Goal: Information Seeking & Learning: Learn about a topic

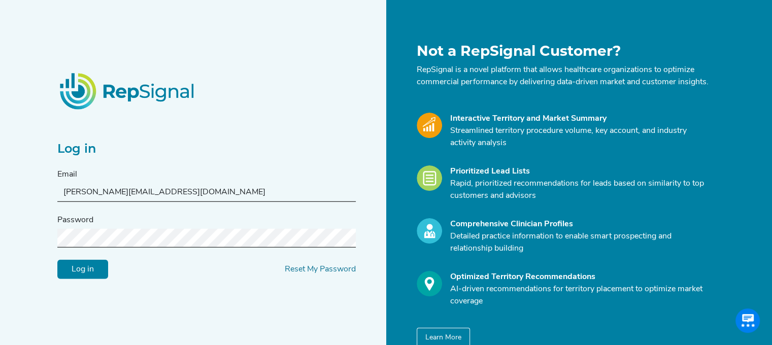
click at [156, 225] on div "Password" at bounding box center [206, 230] width 298 height 33
click at [93, 270] on input "Log in" at bounding box center [82, 269] width 51 height 19
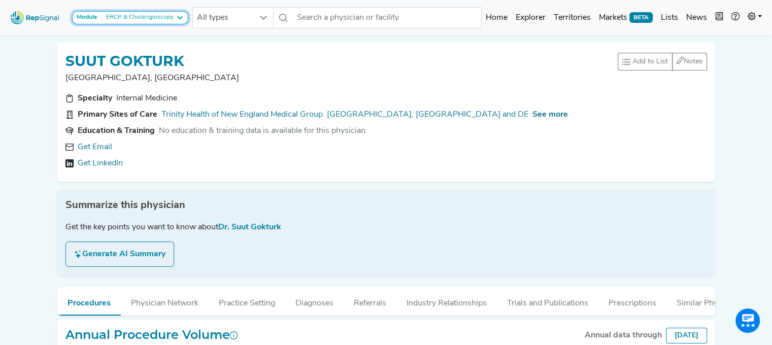
click at [178, 18] on icon at bounding box center [180, 18] width 8 height 8
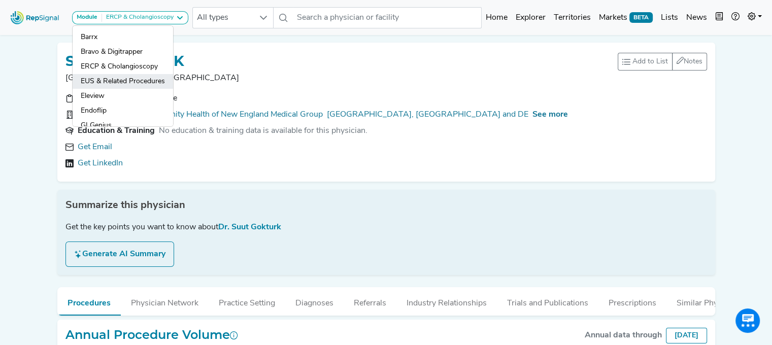
click at [121, 89] on link "EUS & Related Procedures" at bounding box center [123, 96] width 100 height 15
click at [121, 78] on p "[GEOGRAPHIC_DATA], [GEOGRAPHIC_DATA]" at bounding box center [341, 78] width 552 height 12
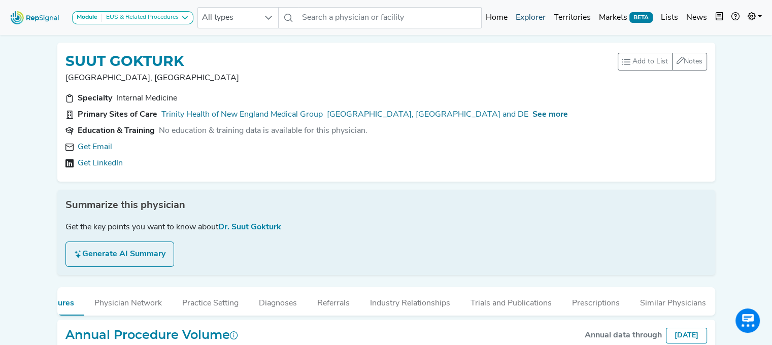
click at [536, 16] on link "Explorer" at bounding box center [530, 18] width 38 height 20
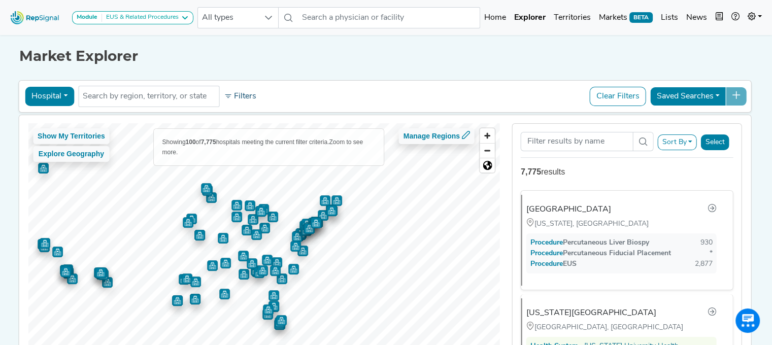
click at [241, 91] on button "Filters" at bounding box center [240, 96] width 38 height 17
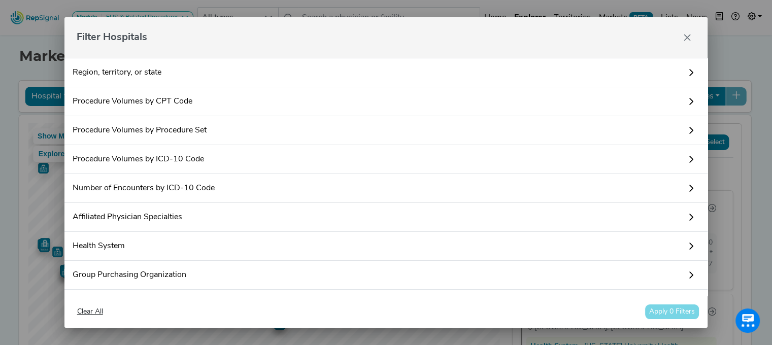
click at [170, 125] on link "Procedure Volumes by Procedure Set" at bounding box center [385, 130] width 643 height 29
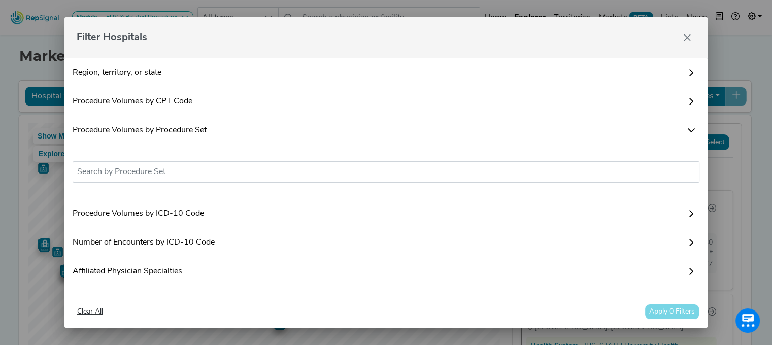
click at [170, 125] on link "Procedure Volumes by Procedure Set" at bounding box center [385, 130] width 643 height 29
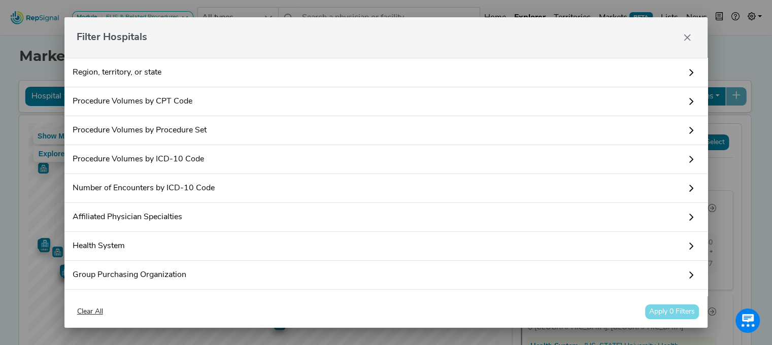
click at [177, 98] on link "Procedure Volumes by CPT Code" at bounding box center [385, 101] width 643 height 29
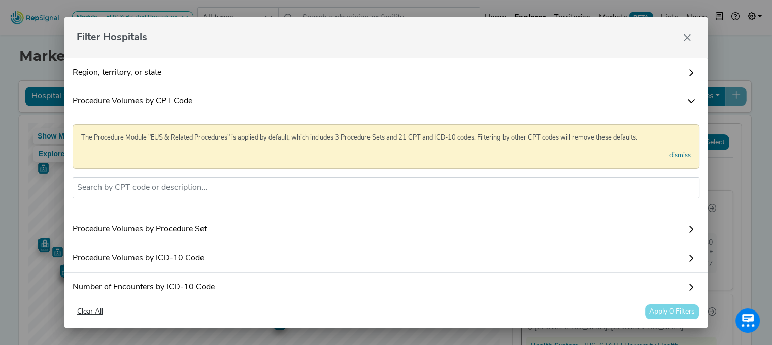
click at [177, 98] on link "Procedure Volumes by CPT Code" at bounding box center [385, 101] width 643 height 29
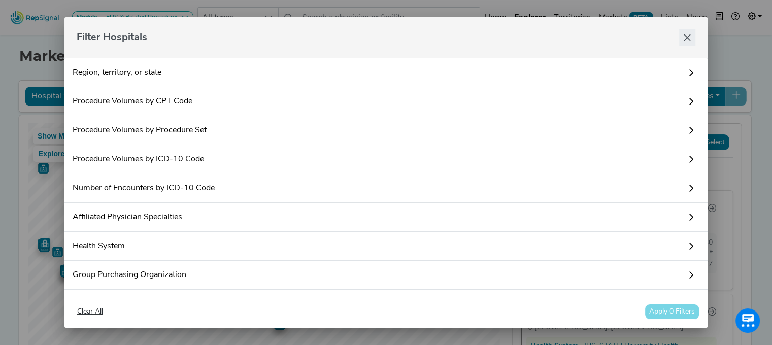
click at [692, 36] on button "Close" at bounding box center [687, 37] width 16 height 16
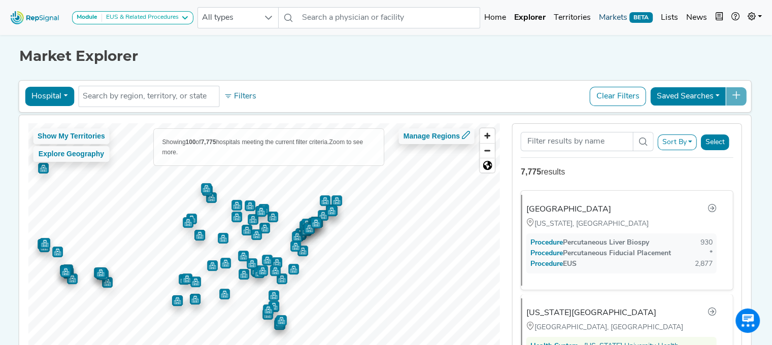
click at [609, 18] on link "Markets BETA" at bounding box center [626, 18] width 62 height 20
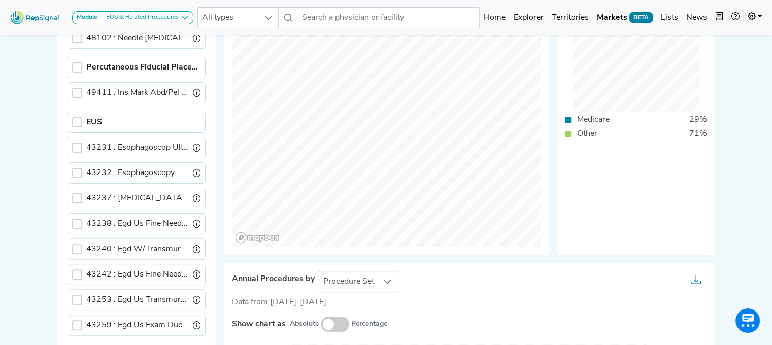
scroll to position [300, 0]
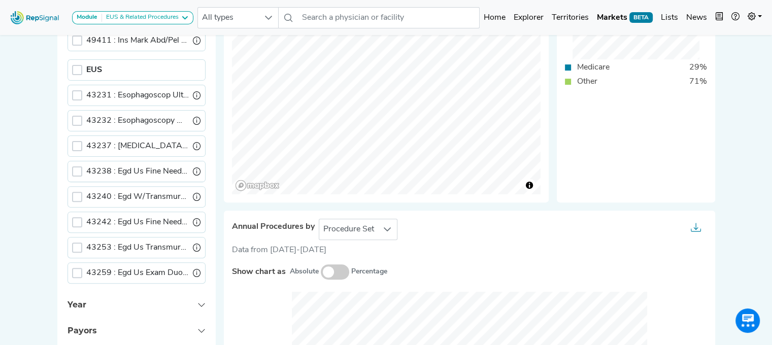
click at [71, 113] on div "43232 : Esophagoscopy W/Us Needle Bx" at bounding box center [136, 120] width 138 height 21
click at [74, 119] on div at bounding box center [77, 121] width 10 height 10
click at [73, 170] on div at bounding box center [77, 171] width 10 height 10
click at [77, 220] on div at bounding box center [77, 222] width 10 height 10
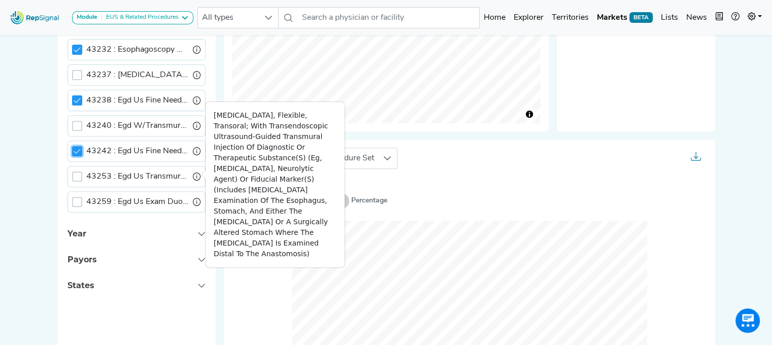
scroll to position [372, 0]
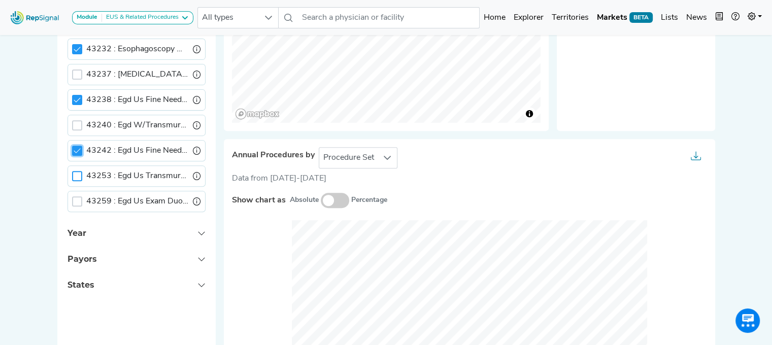
click at [76, 171] on div at bounding box center [77, 176] width 10 height 10
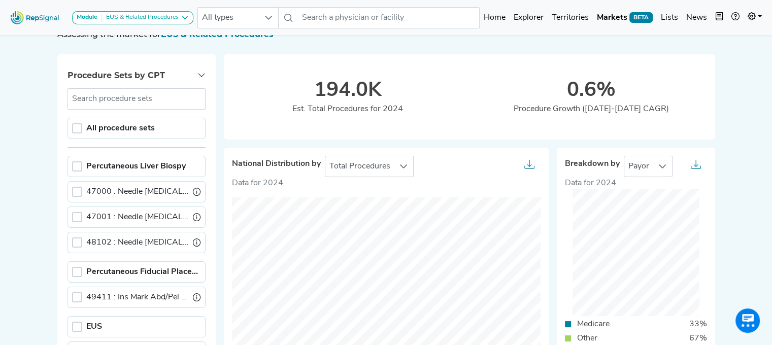
scroll to position [0, 0]
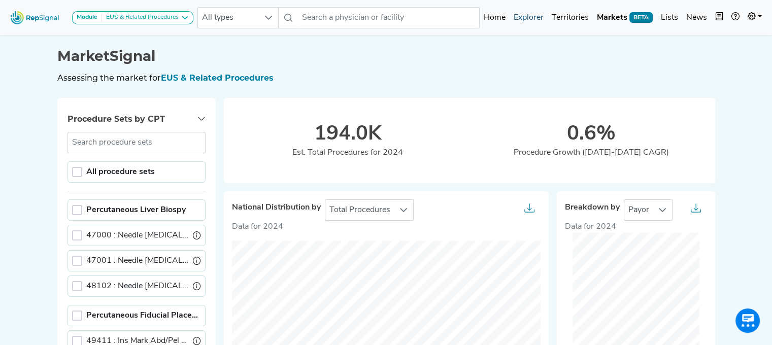
click at [522, 16] on link "Explorer" at bounding box center [528, 18] width 38 height 20
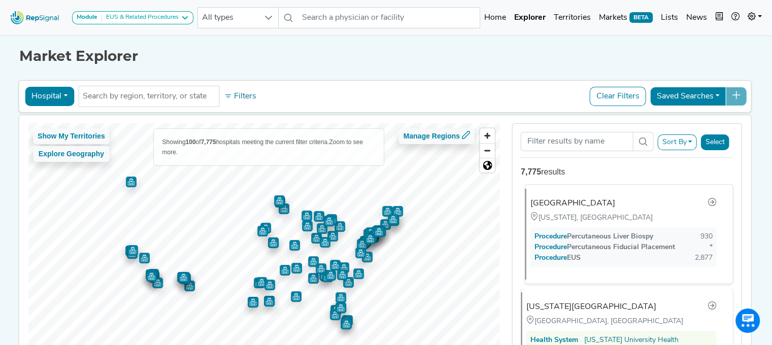
scroll to position [1, 0]
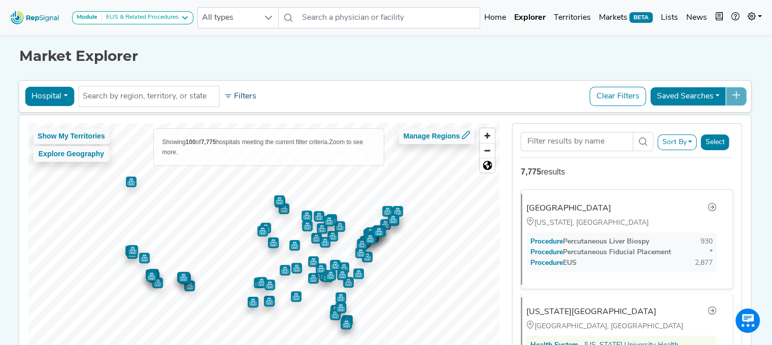
click at [235, 103] on button "Filters" at bounding box center [240, 96] width 38 height 17
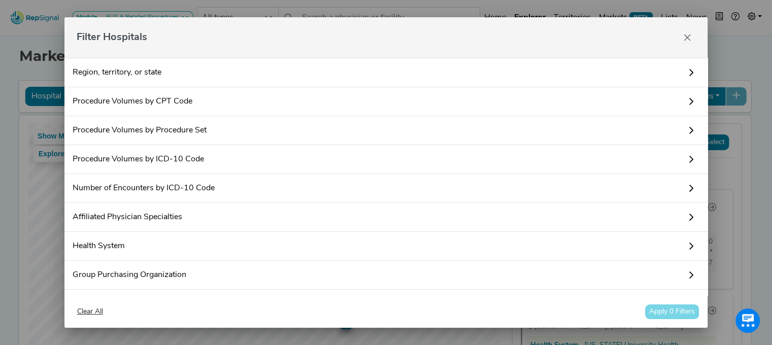
click at [207, 105] on link "Procedure Volumes by CPT Code" at bounding box center [385, 101] width 643 height 29
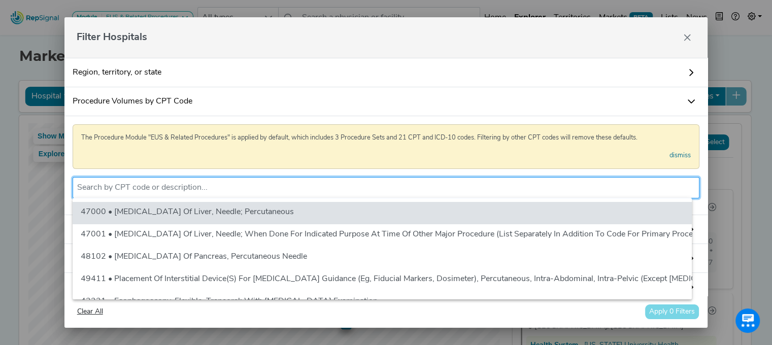
click at [174, 186] on input "text" at bounding box center [386, 188] width 618 height 12
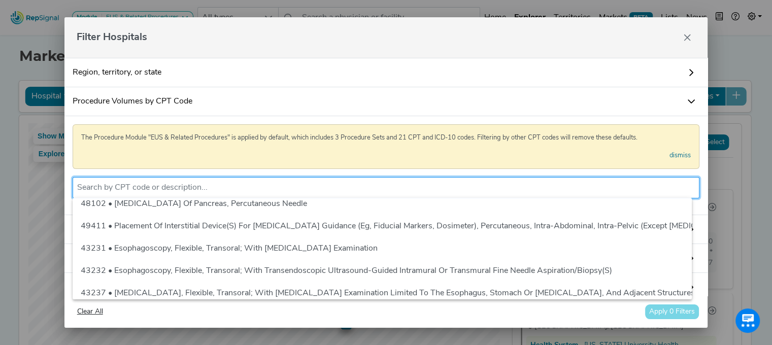
scroll to position [72, 0]
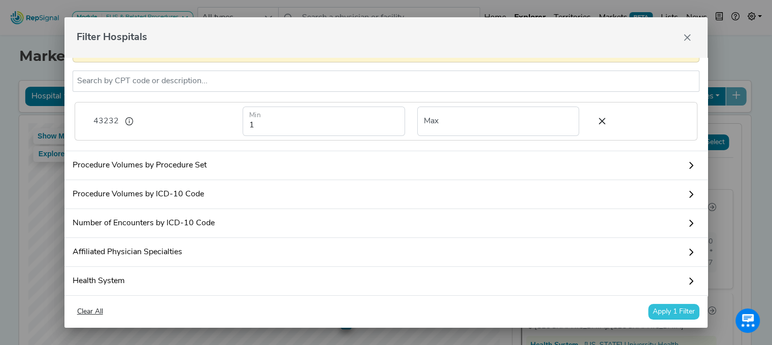
scroll to position [106, 0]
click at [687, 170] on icon at bounding box center [691, 166] width 8 height 8
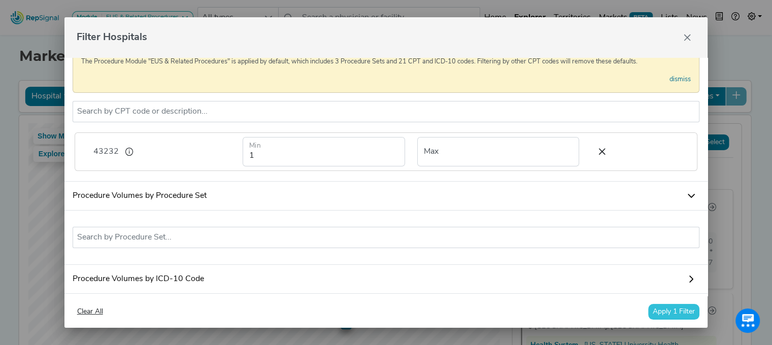
scroll to position [75, 0]
click at [591, 150] on icon at bounding box center [601, 152] width 21 height 15
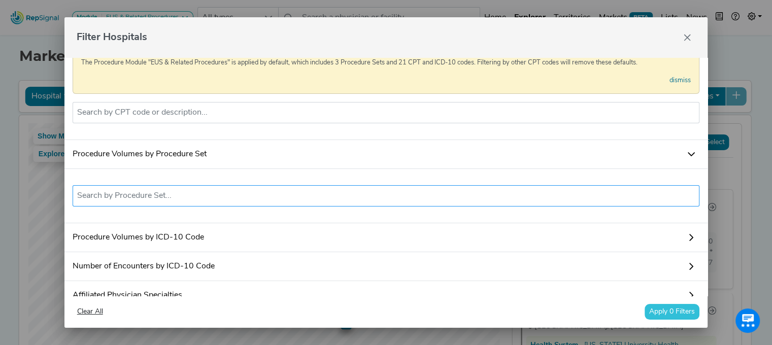
click at [501, 198] on input "text" at bounding box center [386, 196] width 618 height 12
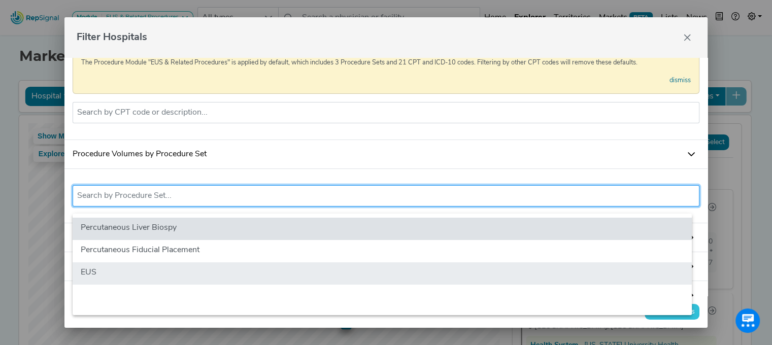
click at [377, 267] on li "EUS" at bounding box center [382, 273] width 619 height 22
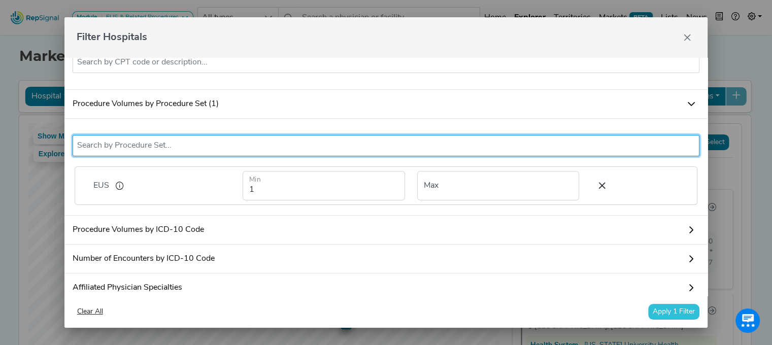
scroll to position [124, 0]
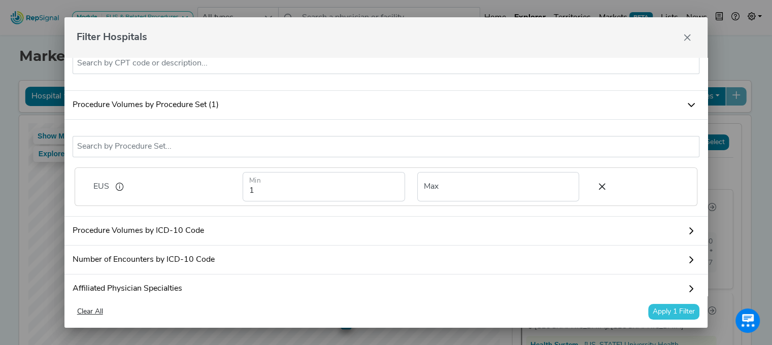
click at [677, 312] on button "Apply 1 Filter" at bounding box center [673, 312] width 51 height 16
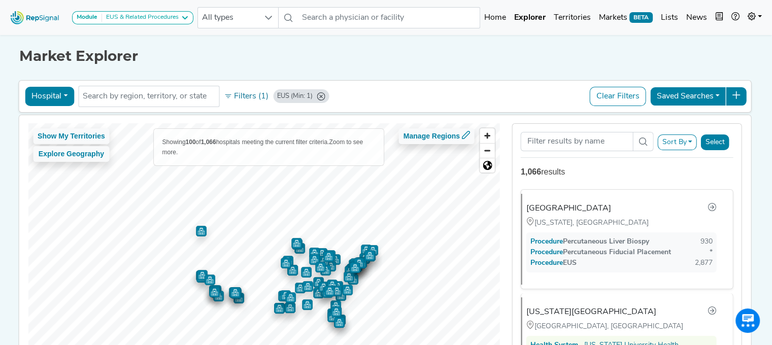
scroll to position [0, 0]
click at [317, 93] on icon "EUS (Min: 1)" at bounding box center [321, 96] width 8 height 8
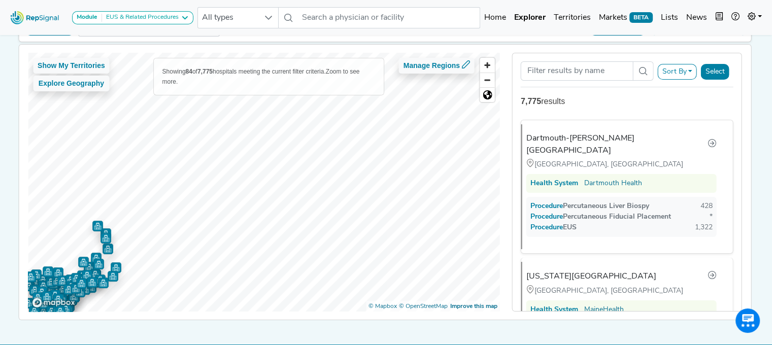
scroll to position [0, 6]
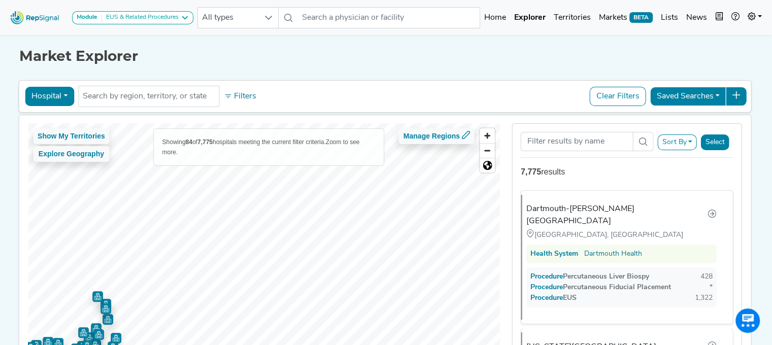
click at [607, 95] on button "Clear Filters" at bounding box center [618, 96] width 56 height 19
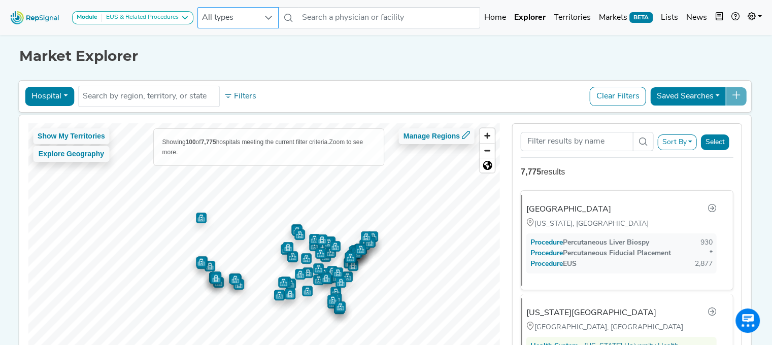
click at [270, 18] on icon at bounding box center [268, 18] width 7 height 4
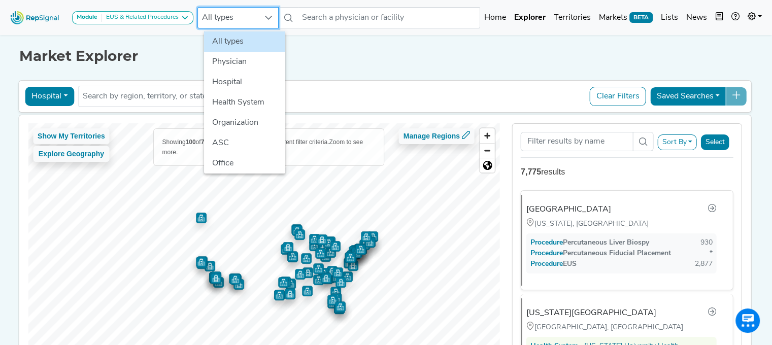
scroll to position [0, 8]
click at [270, 18] on icon at bounding box center [268, 18] width 7 height 4
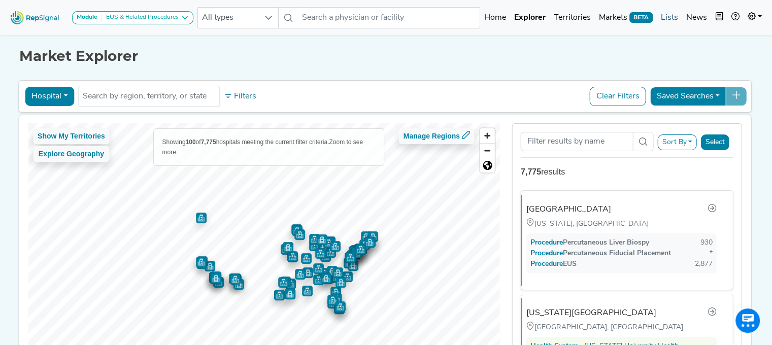
click at [664, 16] on link "Lists" at bounding box center [669, 18] width 25 height 20
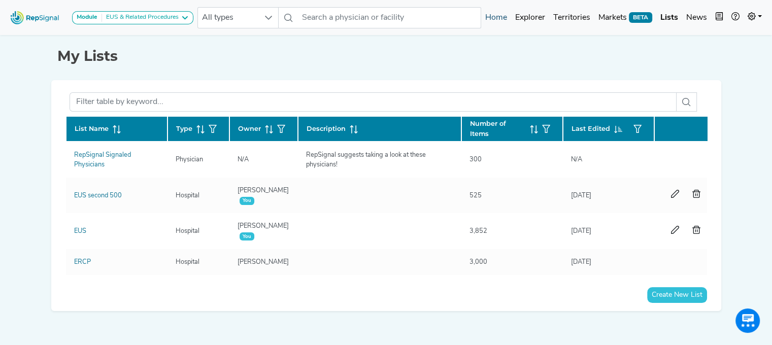
click at [498, 16] on link "Home" at bounding box center [496, 18] width 30 height 20
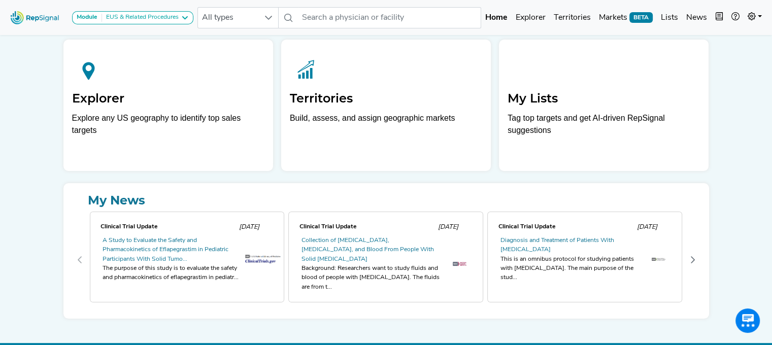
scroll to position [58, 8]
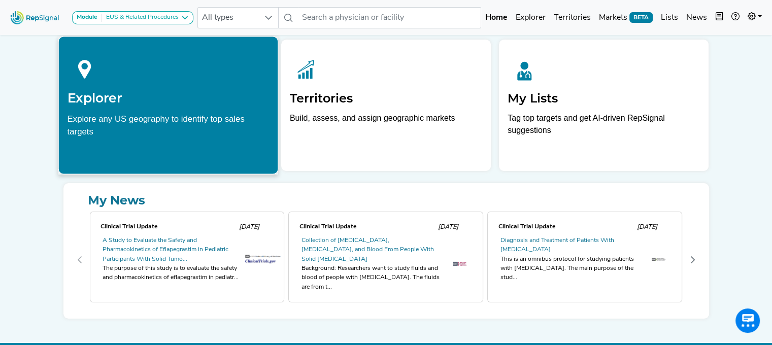
click at [207, 101] on h2 "Explorer" at bounding box center [168, 97] width 202 height 15
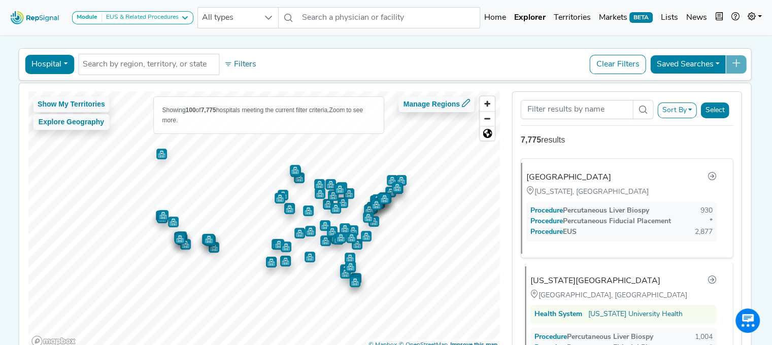
scroll to position [0, 8]
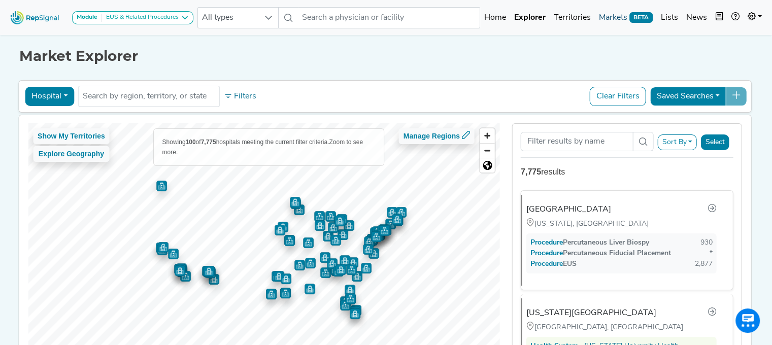
click at [603, 19] on link "Markets BETA" at bounding box center [626, 18] width 62 height 20
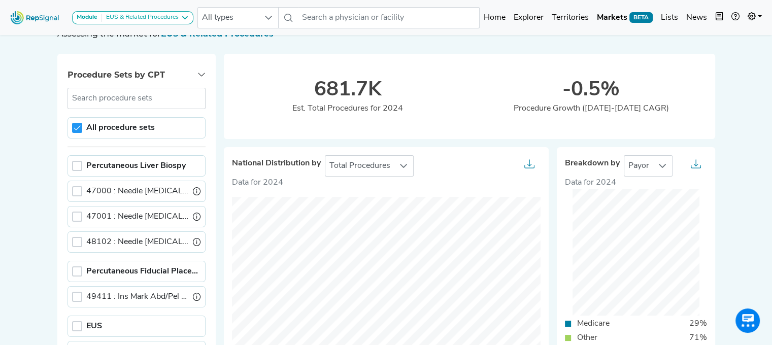
scroll to position [0, 8]
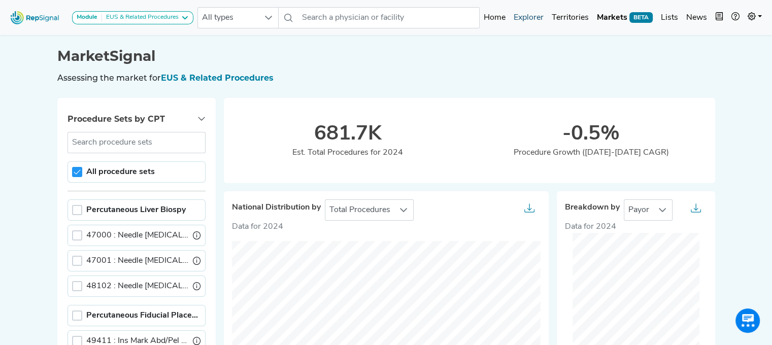
click at [520, 15] on link "Explorer" at bounding box center [528, 18] width 38 height 20
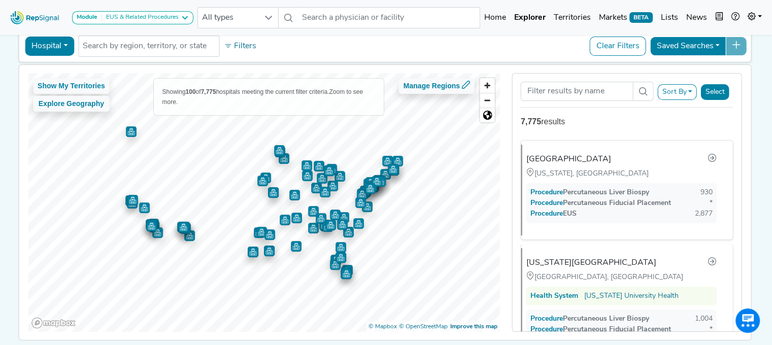
scroll to position [52, 8]
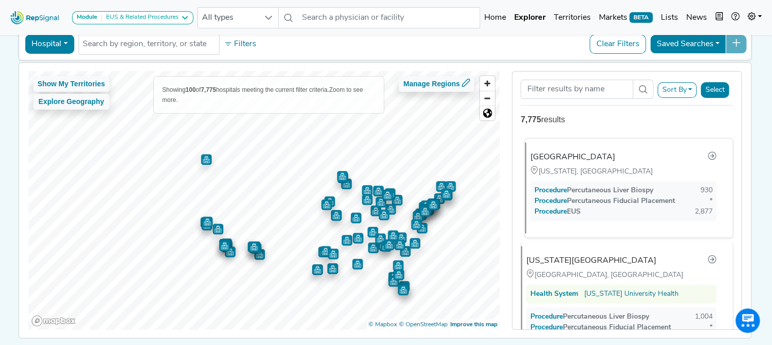
click at [557, 162] on div "[GEOGRAPHIC_DATA]" at bounding box center [623, 157] width 186 height 13
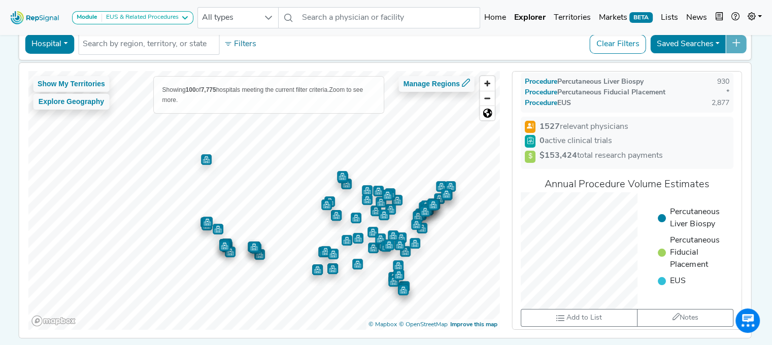
scroll to position [0, 0]
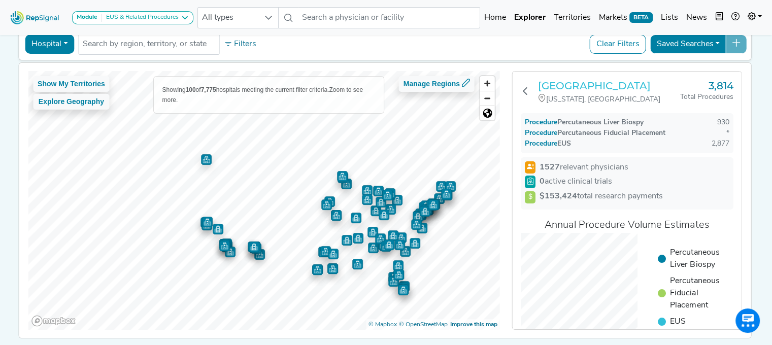
click at [631, 86] on h3 "[GEOGRAPHIC_DATA]" at bounding box center [609, 86] width 142 height 12
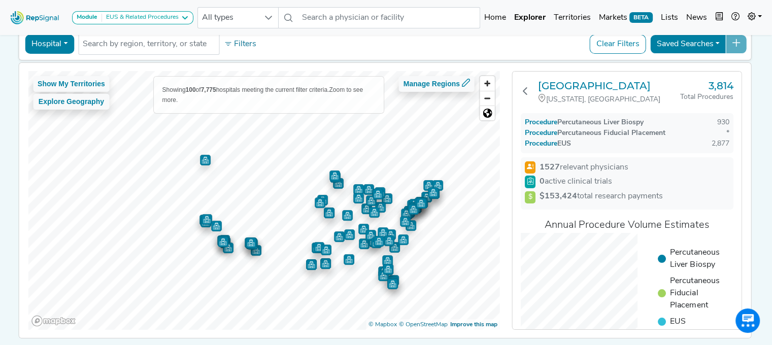
click at [36, 21] on img at bounding box center [35, 18] width 58 height 22
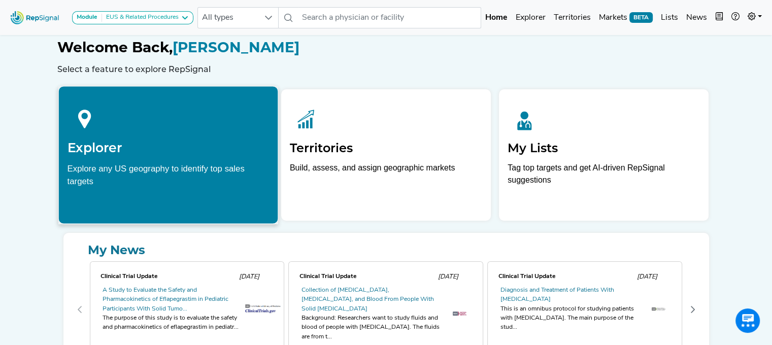
scroll to position [0, 8]
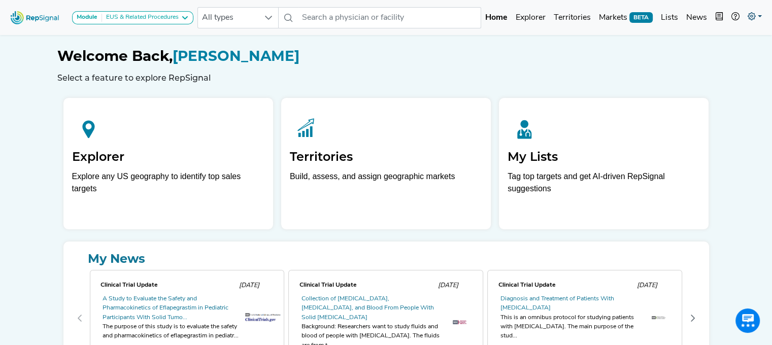
click at [759, 15] on link at bounding box center [754, 18] width 22 height 20
click at [672, 20] on link "Lists" at bounding box center [669, 18] width 25 height 20
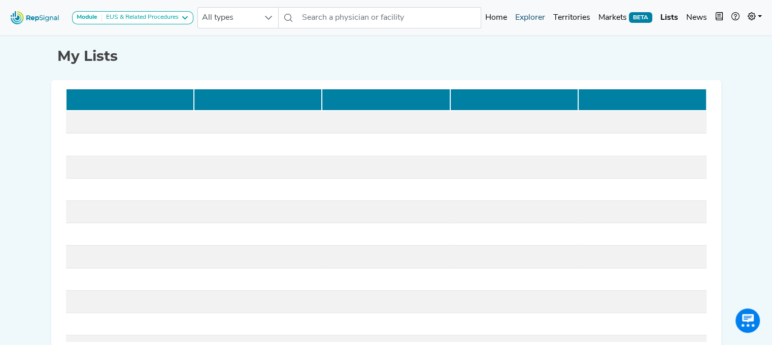
click at [532, 20] on link "Explorer" at bounding box center [530, 18] width 38 height 20
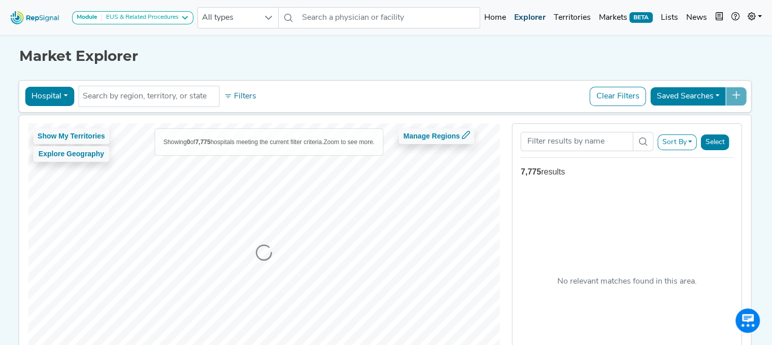
click at [532, 20] on link "Explorer" at bounding box center [530, 18] width 40 height 20
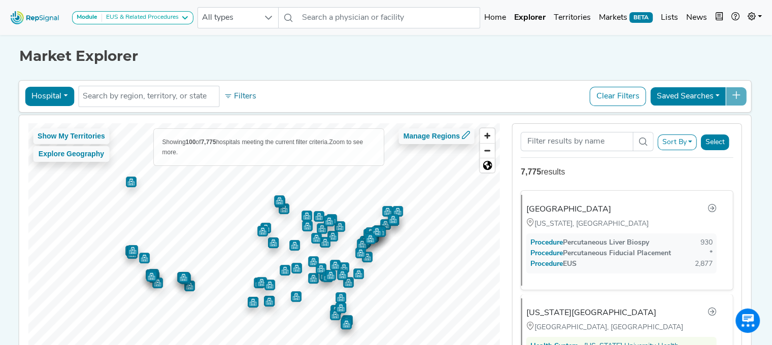
click at [321, 149] on div "Showing 100 of 7,775 hospitals meeting the current filter criteria. Zoom to see…" at bounding box center [269, 147] width 230 height 37
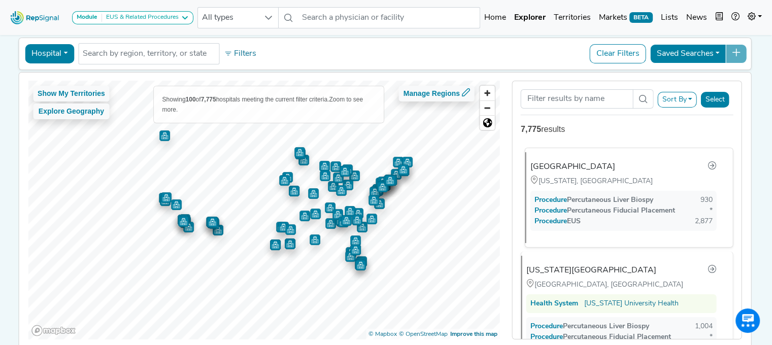
scroll to position [0, 8]
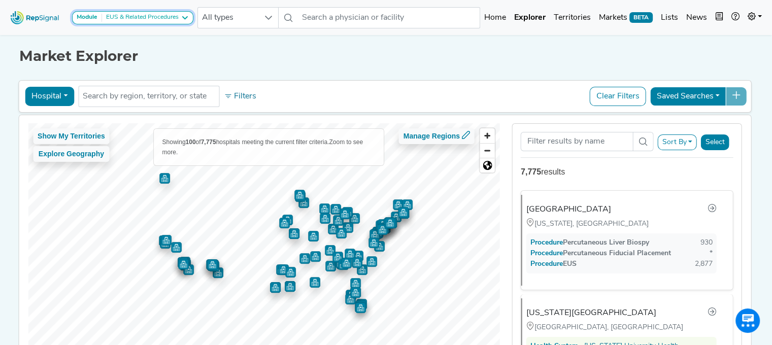
click at [187, 16] on icon at bounding box center [185, 18] width 8 height 8
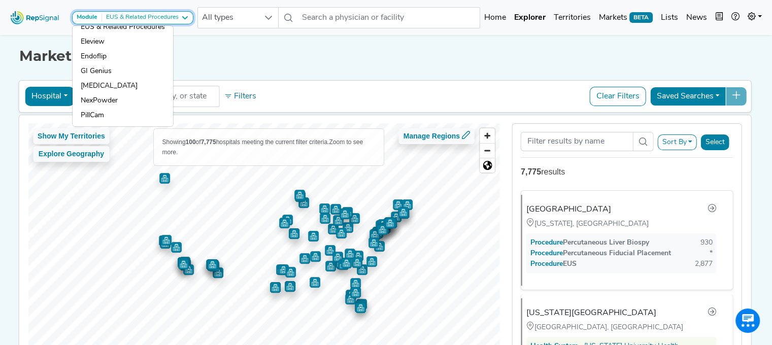
scroll to position [0, 0]
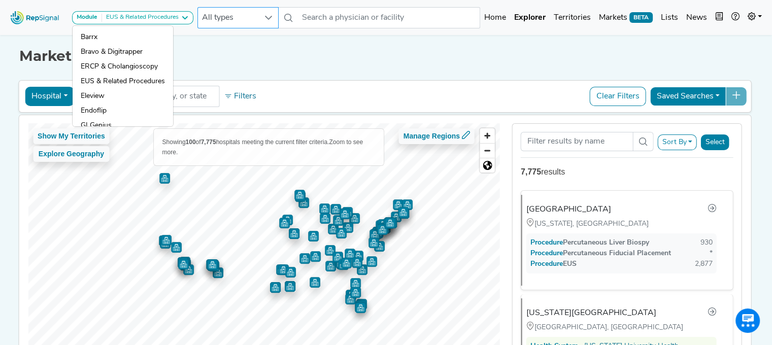
click at [266, 18] on icon at bounding box center [268, 18] width 8 height 8
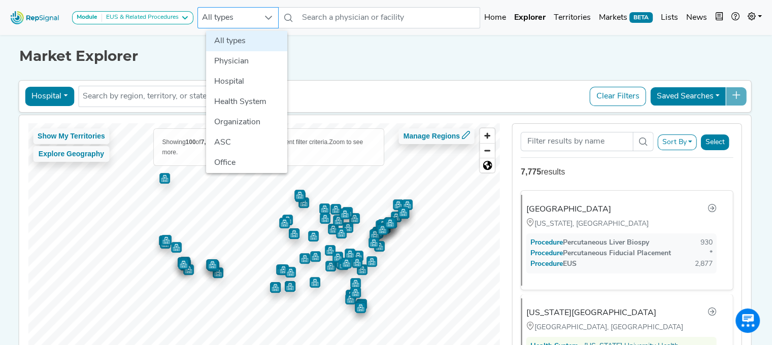
click at [266, 18] on icon at bounding box center [268, 18] width 8 height 8
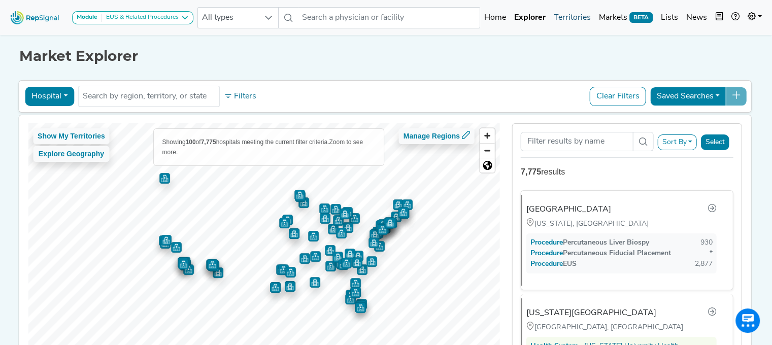
click at [562, 18] on link "Territories" at bounding box center [571, 18] width 45 height 20
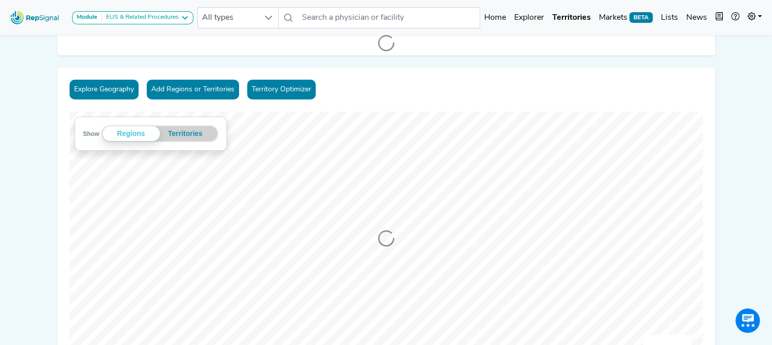
scroll to position [0, 8]
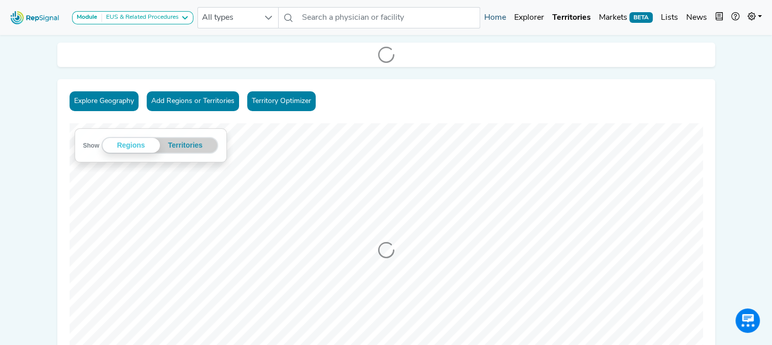
click at [489, 17] on link "Home" at bounding box center [495, 18] width 30 height 20
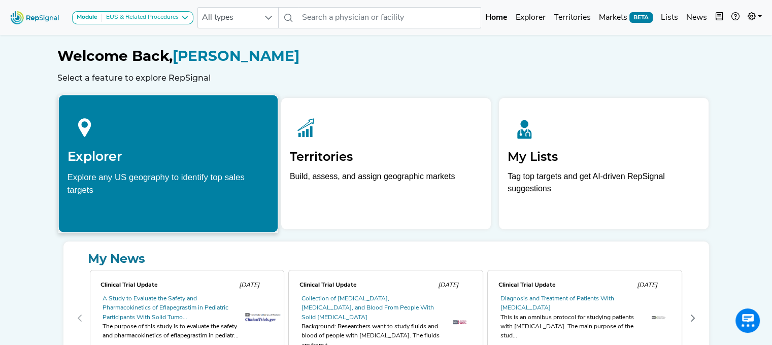
click at [163, 144] on div at bounding box center [168, 126] width 202 height 45
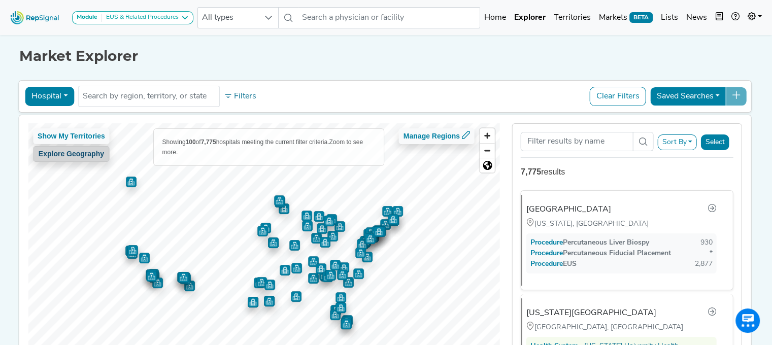
click at [70, 154] on button "Explore Geography" at bounding box center [71, 154] width 77 height 16
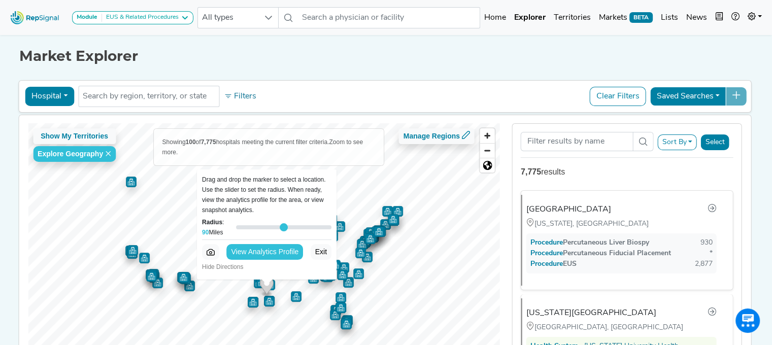
click at [70, 154] on button "Explore Geography" at bounding box center [74, 154] width 83 height 16
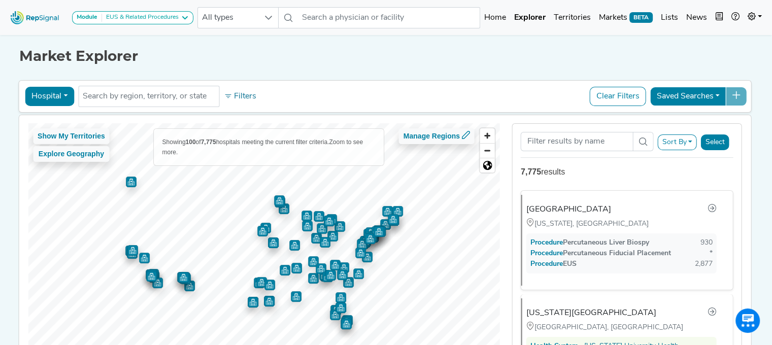
click at [730, 100] on div "Saved Searches" at bounding box center [698, 96] width 97 height 19
click at [730, 92] on div "Saved Searches" at bounding box center [698, 96] width 97 height 19
click at [633, 53] on h1 "Market Explorer" at bounding box center [385, 56] width 733 height 17
click at [266, 16] on icon at bounding box center [268, 18] width 8 height 8
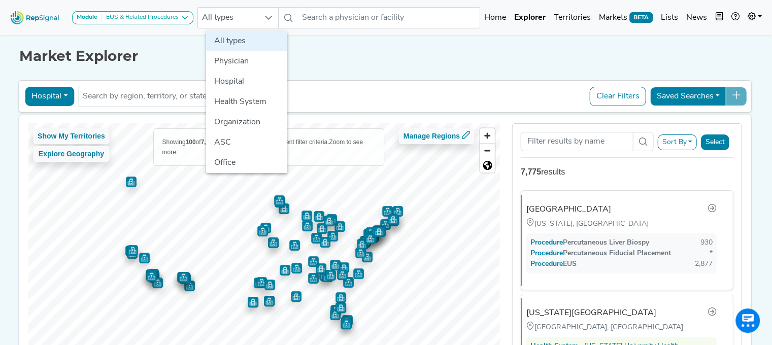
click at [338, 49] on h1 "Market Explorer" at bounding box center [385, 56] width 733 height 17
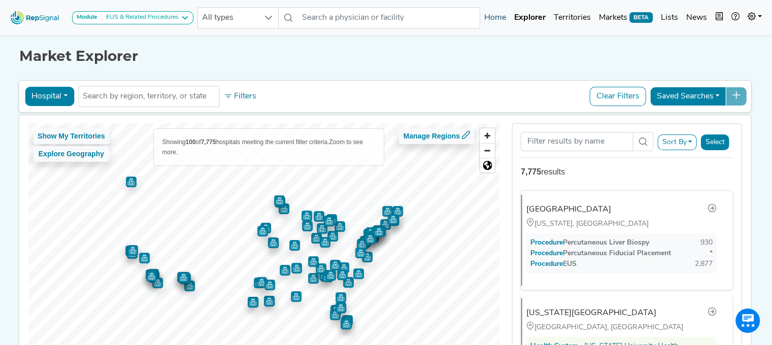
click at [494, 20] on link "Home" at bounding box center [495, 18] width 30 height 20
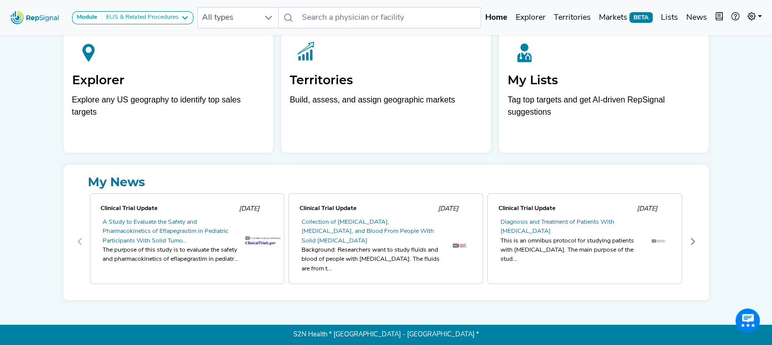
scroll to position [0, 8]
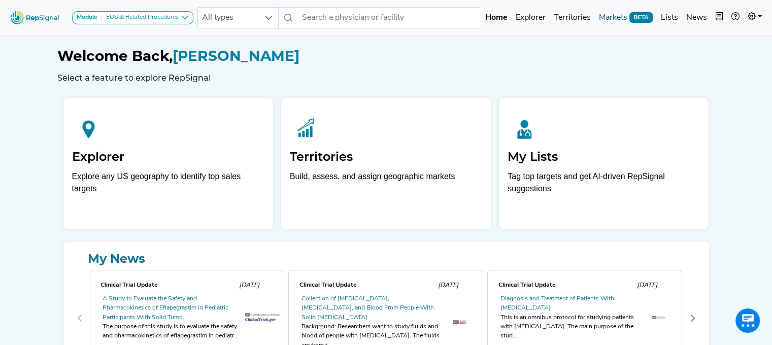
click at [617, 18] on link "Markets BETA" at bounding box center [626, 18] width 62 height 20
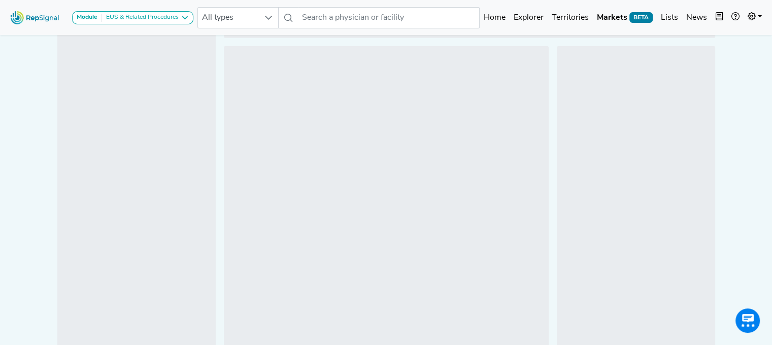
scroll to position [0, 8]
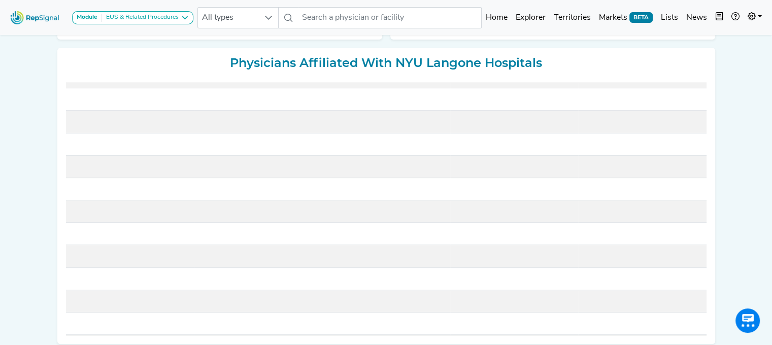
scroll to position [46, 0]
